Goal: Information Seeking & Learning: Learn about a topic

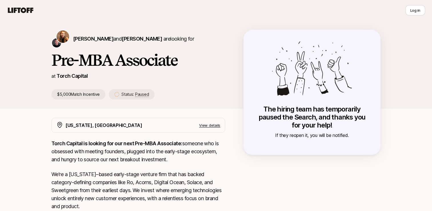
scroll to position [7, 0]
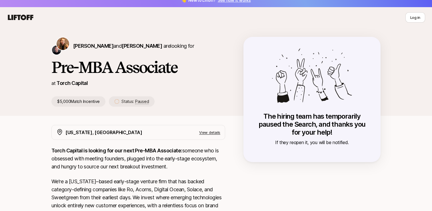
click at [210, 132] on p "View details" at bounding box center [209, 132] width 21 height 6
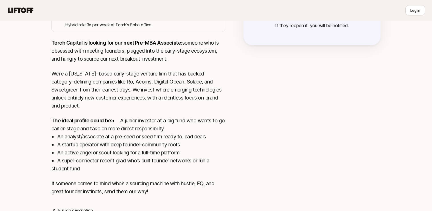
scroll to position [152, 0]
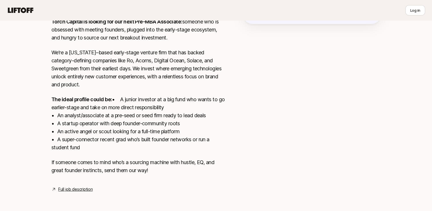
click at [92, 186] on link "Full job description" at bounding box center [75, 189] width 34 height 7
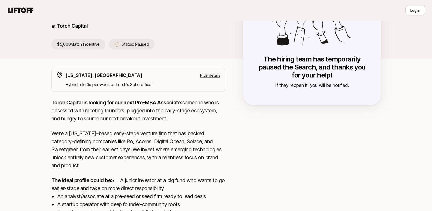
scroll to position [0, 0]
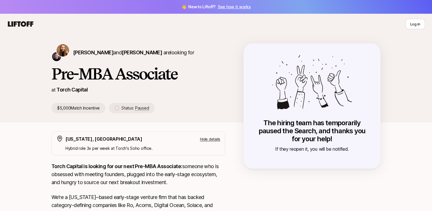
click at [25, 26] on icon at bounding box center [20, 24] width 27 height 8
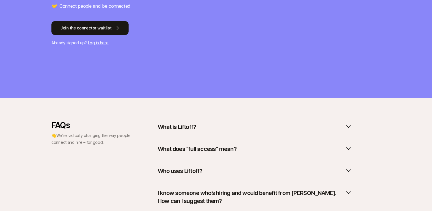
scroll to position [181, 0]
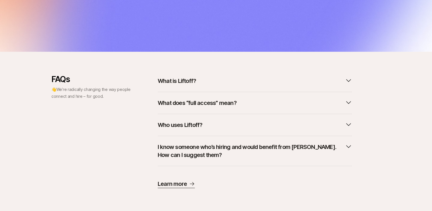
click at [194, 79] on p "What is Liftoff?" at bounding box center [177, 81] width 38 height 8
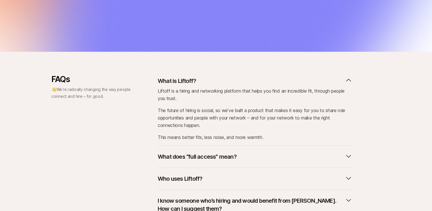
click at [194, 79] on p "What is Liftoff?" at bounding box center [177, 81] width 38 height 8
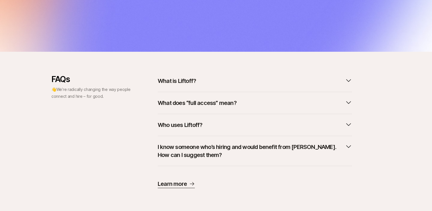
click at [194, 100] on p "What does “full access” mean?" at bounding box center [197, 103] width 79 height 8
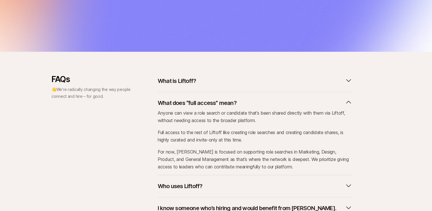
click at [194, 100] on p "What does “full access” mean?" at bounding box center [197, 103] width 79 height 8
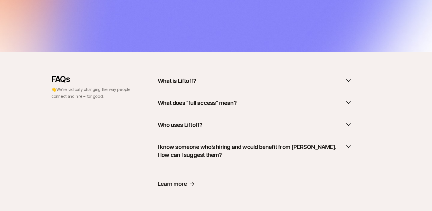
click at [194, 119] on button "Who uses Liftoff?" at bounding box center [255, 125] width 194 height 13
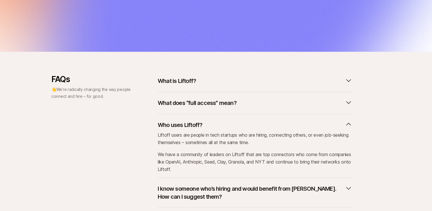
click at [194, 119] on button "Who uses Liftoff?" at bounding box center [255, 125] width 194 height 13
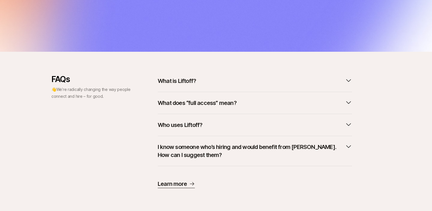
click at [197, 142] on button "I know someone who’s hiring and would benefit from [PERSON_NAME]. How can I sug…" at bounding box center [255, 151] width 194 height 21
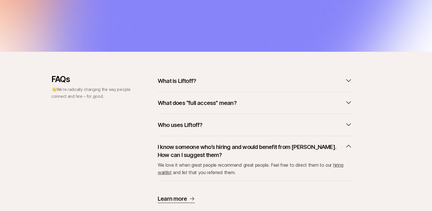
scroll to position [196, 0]
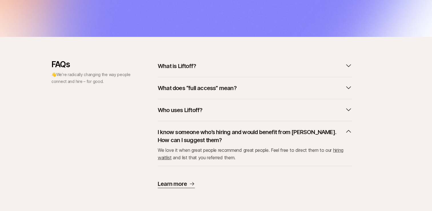
click at [194, 152] on span "We love it when great people recommend great people. Feel free to direct them t…" at bounding box center [251, 153] width 186 height 13
click at [196, 135] on p "I know someone who’s hiring and would benefit from [PERSON_NAME]. How can I sug…" at bounding box center [250, 136] width 185 height 16
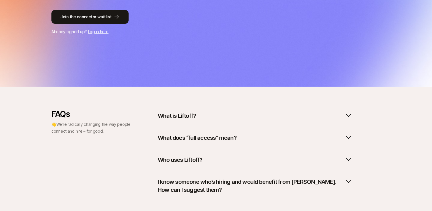
scroll to position [0, 0]
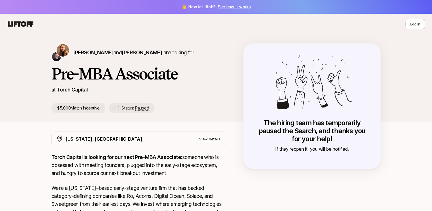
click at [65, 106] on p "$5,000 Match Incentive" at bounding box center [78, 108] width 54 height 10
click at [57, 59] on img at bounding box center [56, 56] width 9 height 9
